Goal: Task Accomplishment & Management: Use online tool/utility

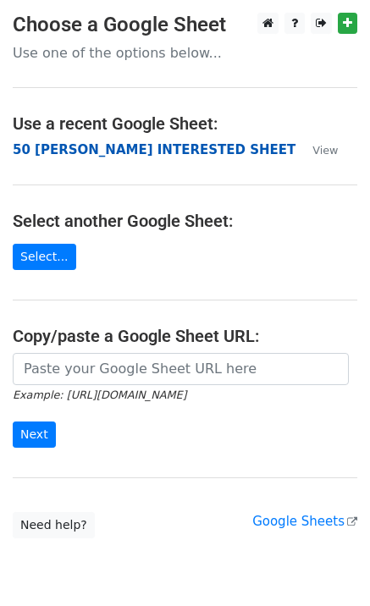
click at [104, 149] on strong "50 KEVIN INTERESTED SHEET" at bounding box center [154, 149] width 283 height 15
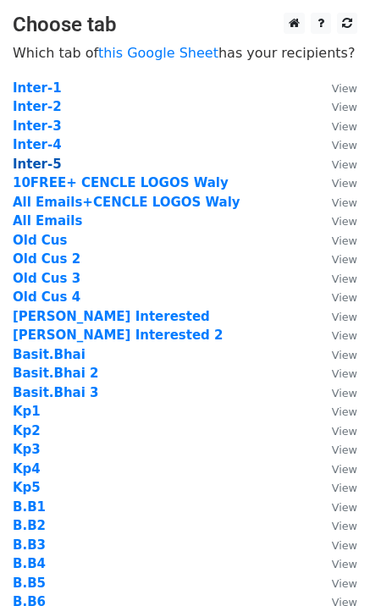
click at [44, 163] on strong "Inter-5" at bounding box center [37, 164] width 49 height 15
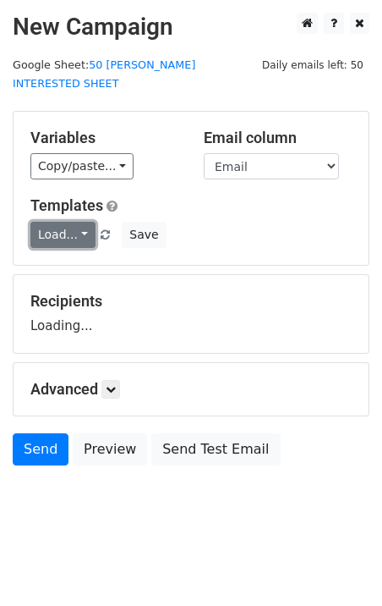
click at [65, 222] on link "Load..." at bounding box center [62, 235] width 65 height 26
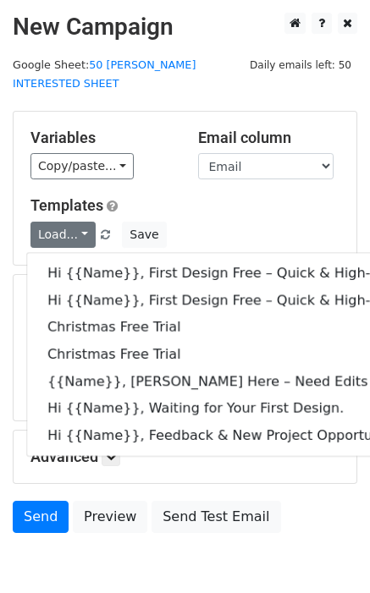
click at [173, 196] on h5 "Templates" at bounding box center [184, 205] width 309 height 19
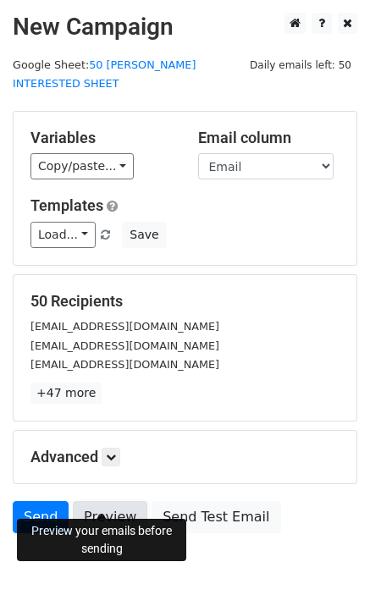
click at [102, 507] on link "Preview" at bounding box center [110, 517] width 74 height 32
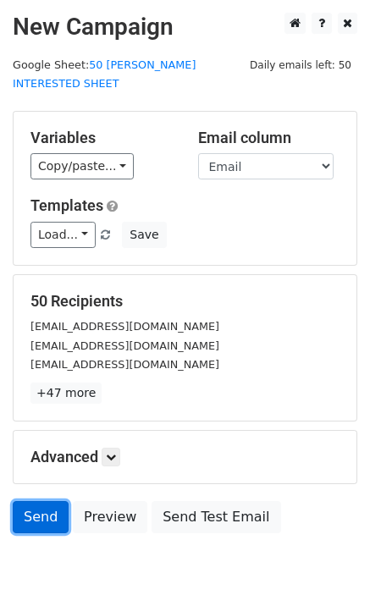
click at [33, 501] on link "Send" at bounding box center [41, 517] width 56 height 32
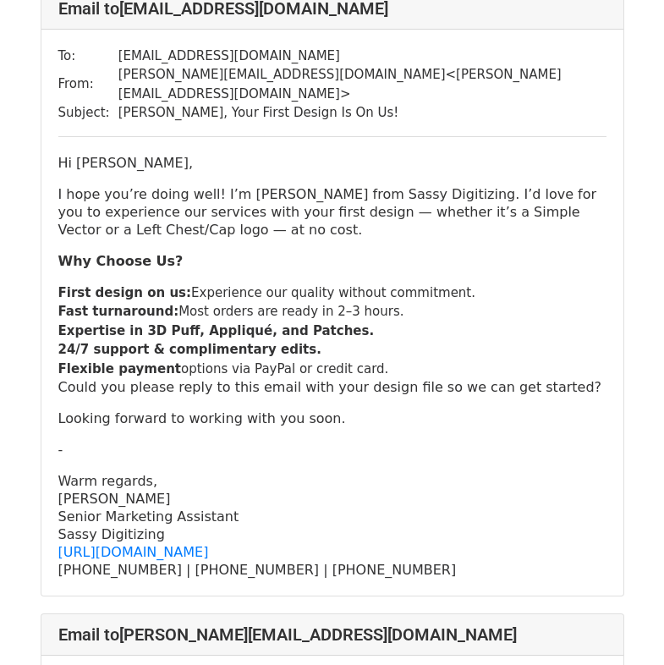
scroll to position [1354, 0]
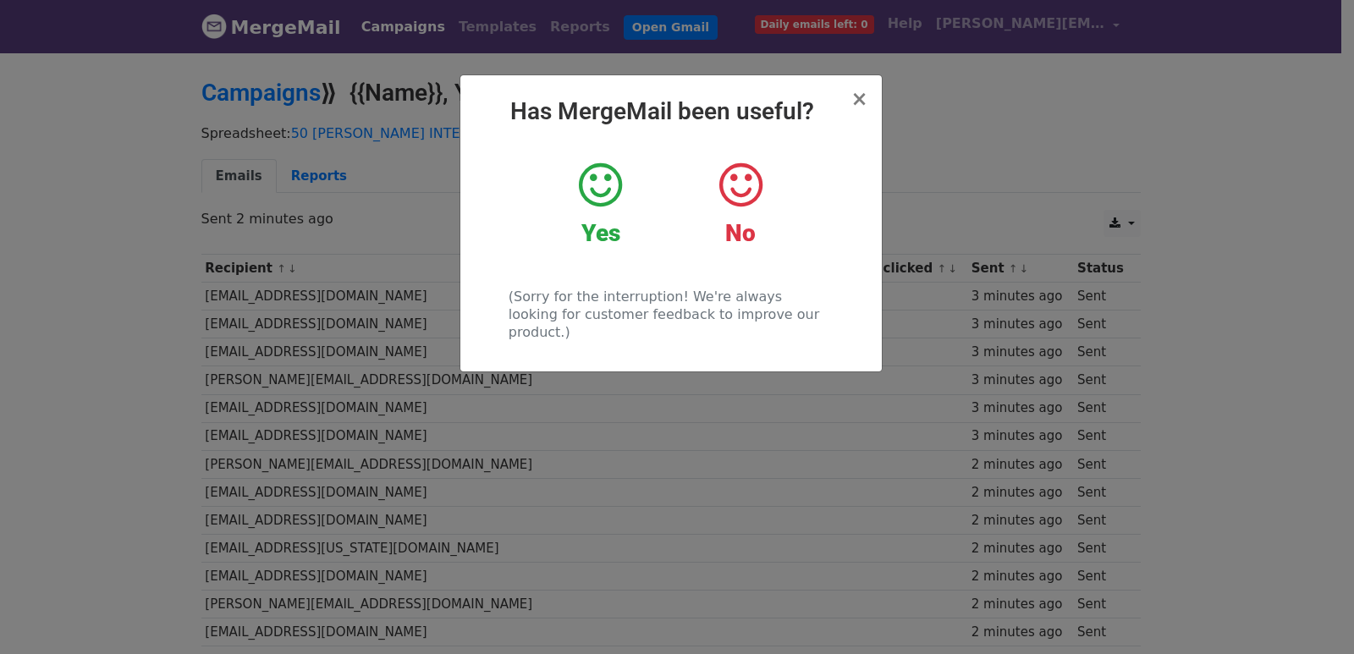
click at [330, 338] on div "× Has MergeMail been useful? Yes No (Sorry for the interruption! We're always l…" at bounding box center [677, 352] width 1354 height 603
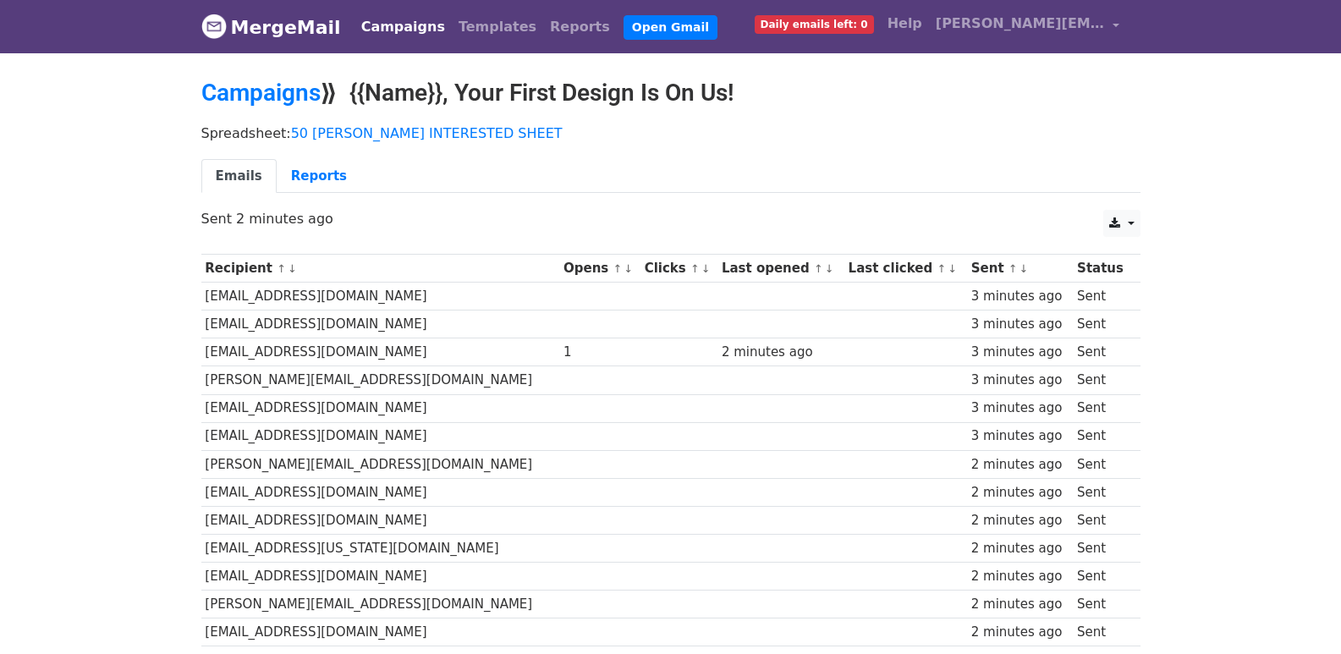
scroll to position [1178, 0]
